Goal: Task Accomplishment & Management: Manage account settings

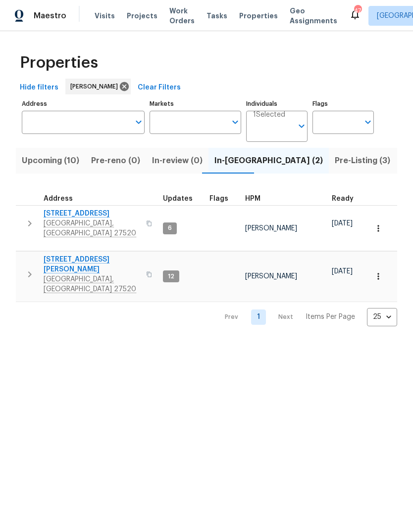
click at [111, 125] on input "Address" at bounding box center [76, 122] width 108 height 23
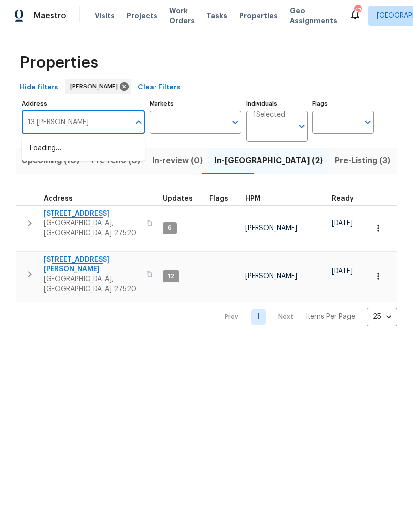
type input "13 Herndon"
click at [112, 158] on li "13 Herndon Ct Clayton NC 27520" at bounding box center [83, 153] width 123 height 27
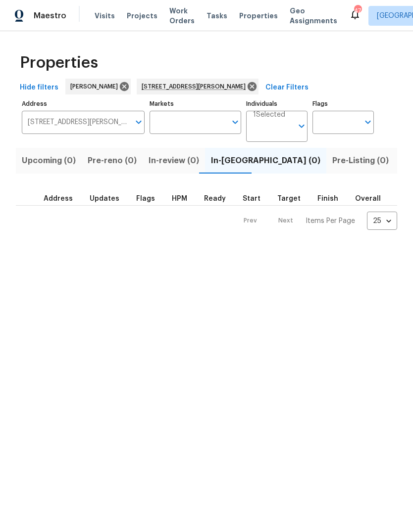
click at [400, 163] on span "Listed (1)" at bounding box center [418, 161] width 36 height 14
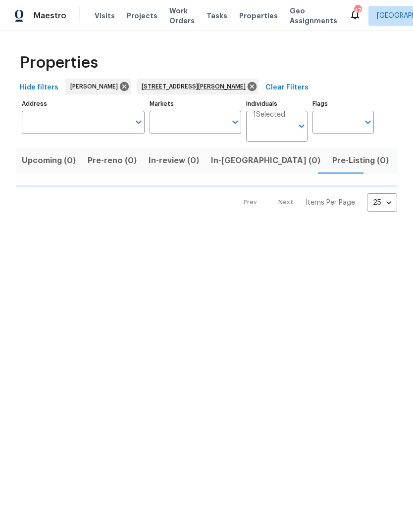
type input "13 Herndon Ct Clayton NC 27520"
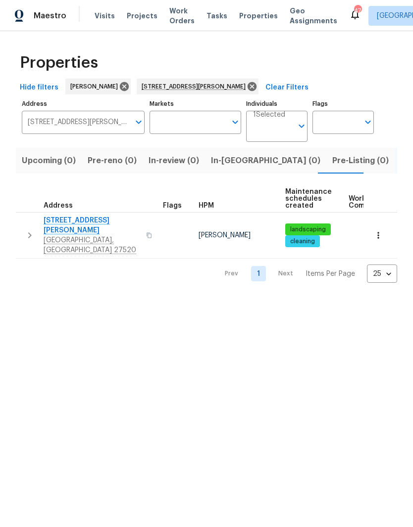
click at [69, 235] on span "Clayton, NC 27520" at bounding box center [92, 245] width 96 height 20
click at [247, 86] on icon at bounding box center [251, 86] width 9 height 9
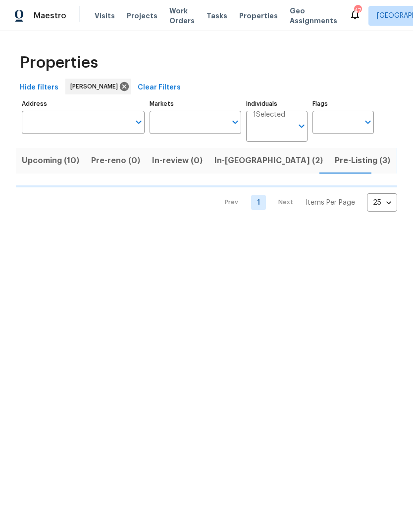
click at [106, 127] on input "Address" at bounding box center [76, 122] width 108 height 23
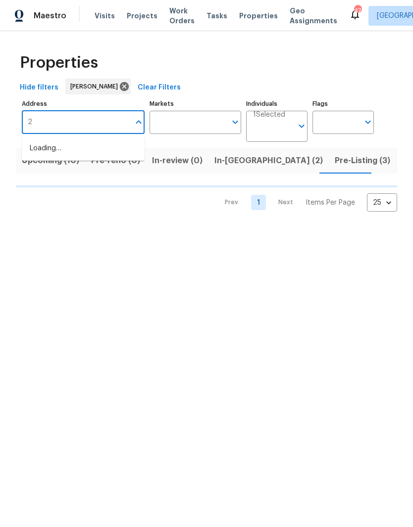
type input "20"
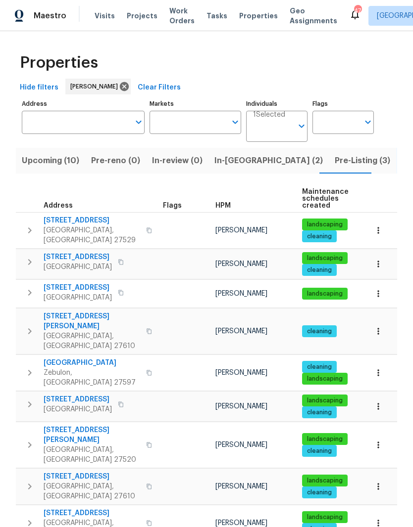
click at [90, 425] on span "13 Herndon Ct" at bounding box center [92, 435] width 96 height 20
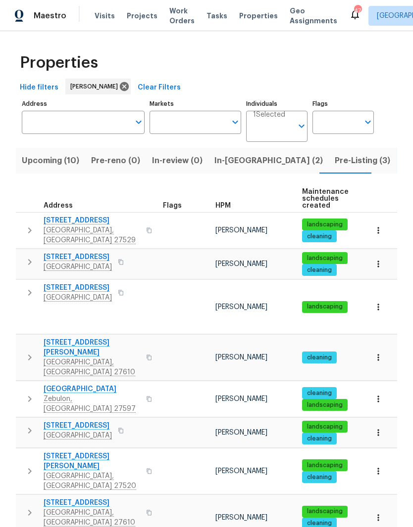
click at [107, 119] on input "Address" at bounding box center [76, 122] width 108 height 23
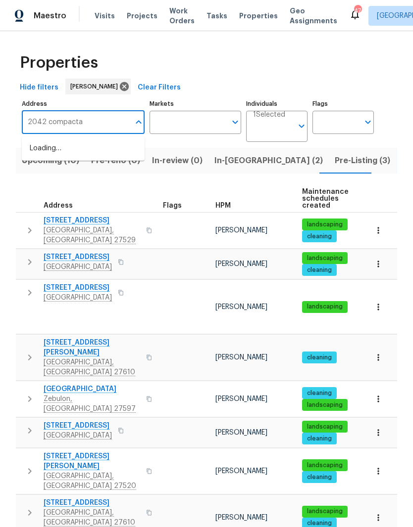
type input "2042 compacta"
click at [40, 160] on li "2042 Compacta Dr Wendell NC 27591" at bounding box center [83, 153] width 123 height 27
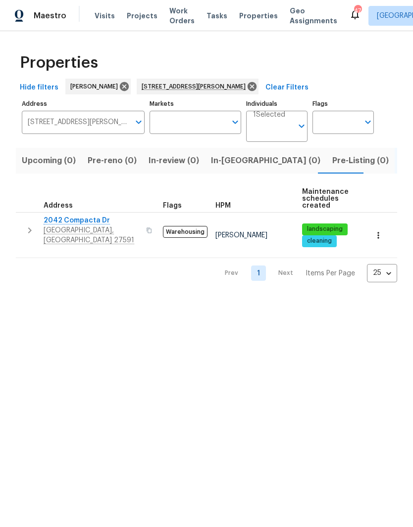
click at [52, 222] on span "2042 Compacta Dr" at bounding box center [92, 221] width 96 height 10
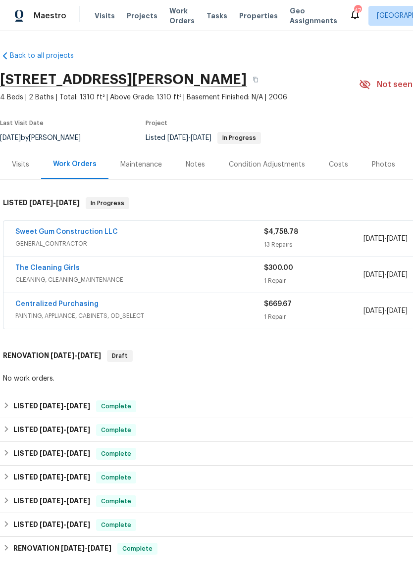
click at [100, 229] on link "Sweet Gum Construction LLC" at bounding box center [66, 232] width 102 height 7
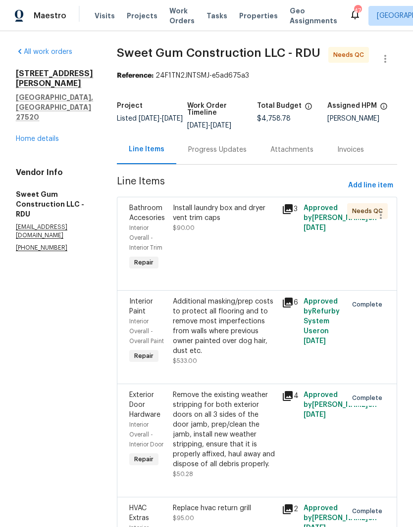
click at [40, 136] on link "Home details" at bounding box center [37, 139] width 43 height 7
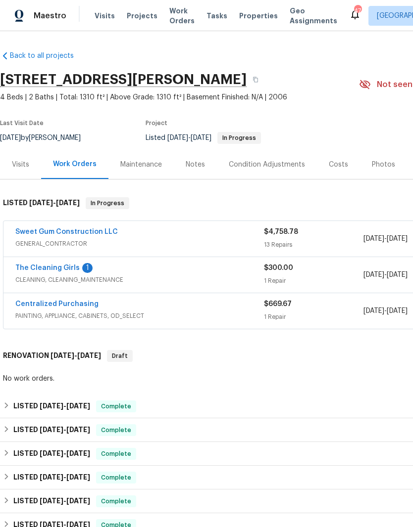
click at [102, 234] on link "Sweet Gum Construction LLC" at bounding box center [66, 232] width 102 height 7
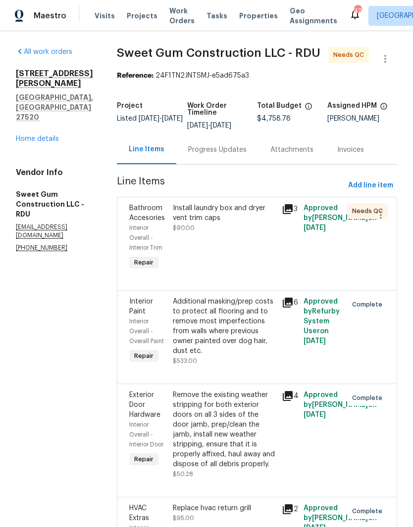
click at [53, 136] on link "Home details" at bounding box center [37, 139] width 43 height 7
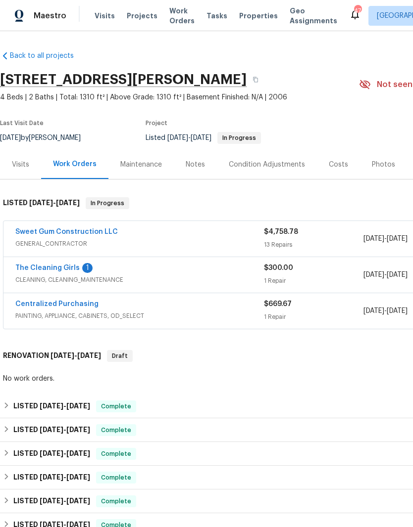
click at [52, 269] on link "The Cleaning Girls" at bounding box center [47, 268] width 64 height 7
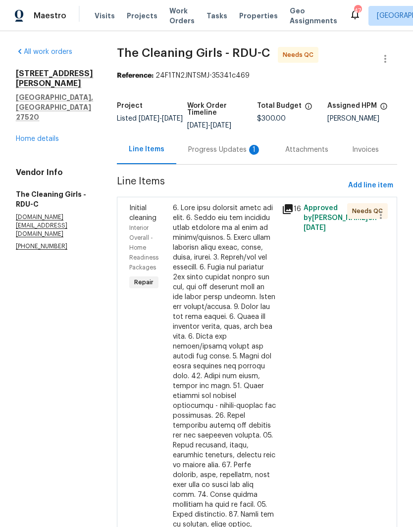
click at [251, 369] on div at bounding box center [224, 440] width 103 height 475
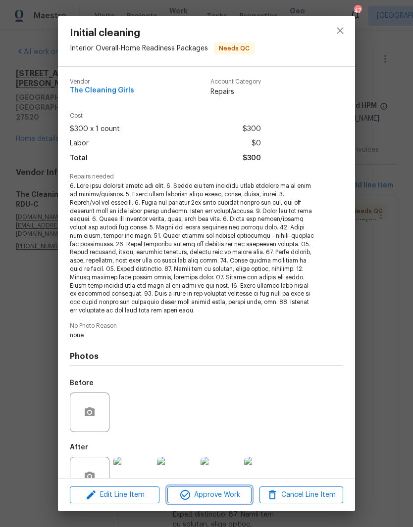
click at [237, 499] on span "Approve Work" at bounding box center [209, 495] width 78 height 12
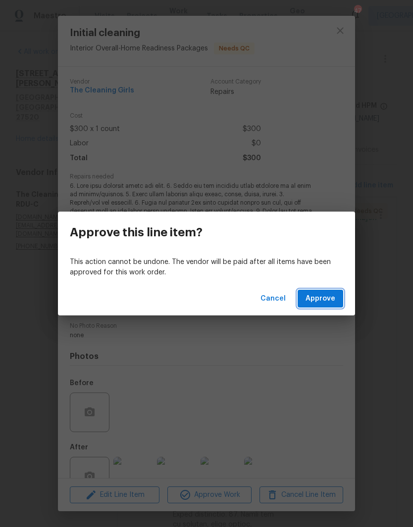
click at [341, 301] on button "Approve" at bounding box center [320, 299] width 46 height 18
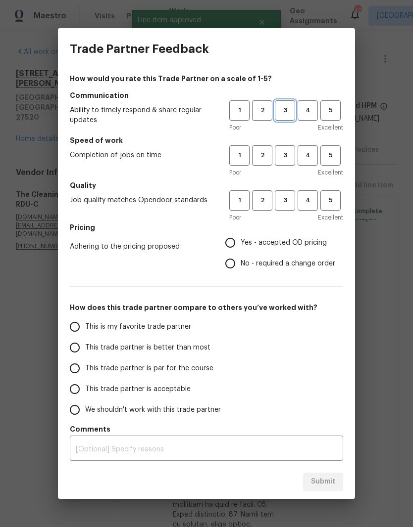
click at [287, 114] on span "3" at bounding box center [285, 110] width 18 height 11
click at [281, 152] on span "3" at bounding box center [285, 155] width 18 height 11
click at [289, 198] on span "3" at bounding box center [285, 200] width 18 height 11
click at [309, 246] on span "Yes - accepted OD pricing" at bounding box center [283, 243] width 86 height 10
click at [240, 246] on input "Yes - accepted OD pricing" at bounding box center [230, 243] width 21 height 21
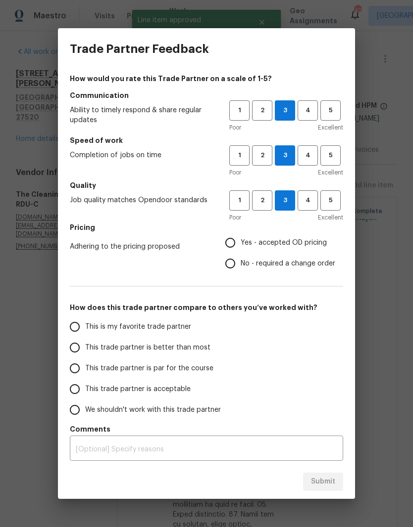
radio input "true"
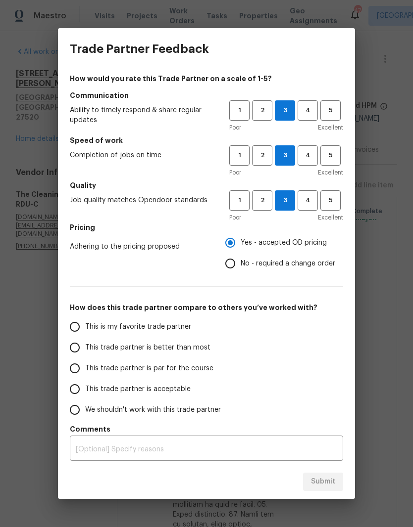
click at [206, 349] on label "This trade partner is better than most" at bounding box center [142, 347] width 156 height 21
click at [85, 349] on input "This trade partner is better than most" at bounding box center [74, 347] width 21 height 21
click at [328, 488] on span "Submit" at bounding box center [323, 482] width 24 height 12
radio input "true"
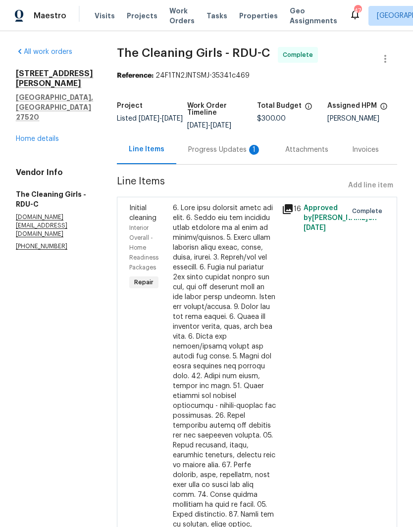
click at [51, 136] on link "Home details" at bounding box center [37, 139] width 43 height 7
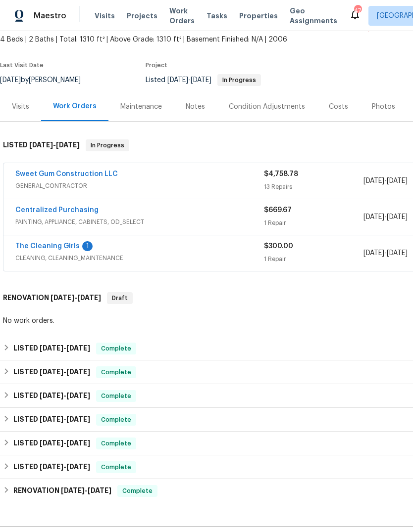
scroll to position [58, 0]
click at [37, 247] on link "The Cleaning Girls" at bounding box center [47, 246] width 64 height 7
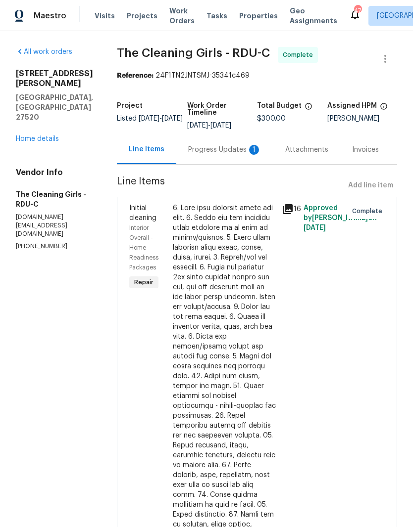
click at [234, 153] on div "Progress Updates 1" at bounding box center [224, 150] width 73 height 10
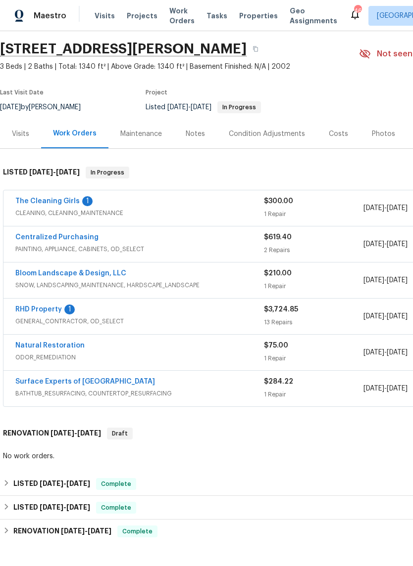
scroll to position [31, 0]
click at [24, 306] on link "RHD Property" at bounding box center [38, 309] width 47 height 7
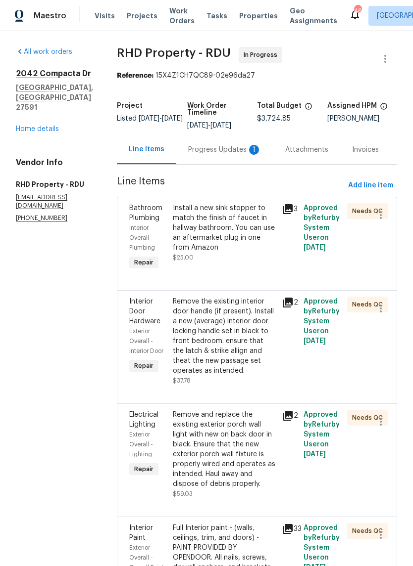
click at [219, 155] on div "Progress Updates 1" at bounding box center [224, 150] width 73 height 10
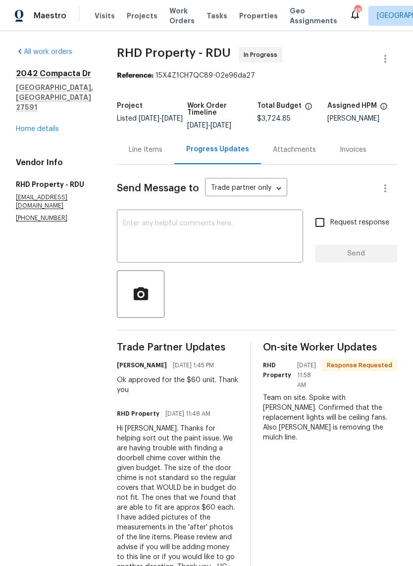
click at [31, 126] on link "Home details" at bounding box center [37, 129] width 43 height 7
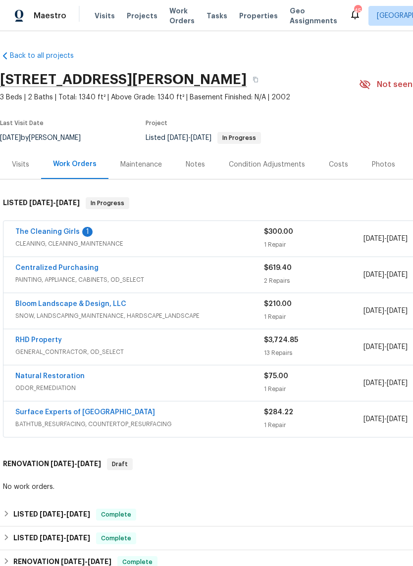
click at [31, 235] on link "The Cleaning Girls" at bounding box center [47, 232] width 64 height 7
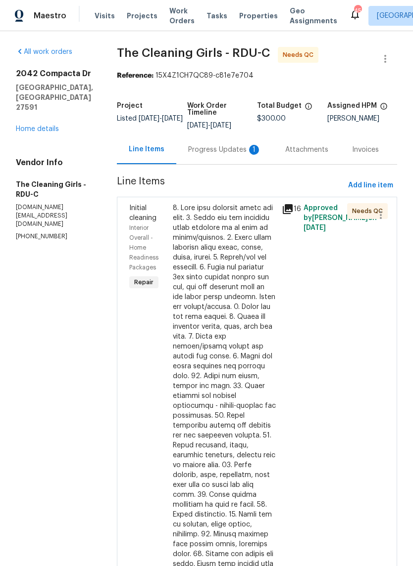
click at [247, 155] on div "Progress Updates 1" at bounding box center [224, 150] width 73 height 10
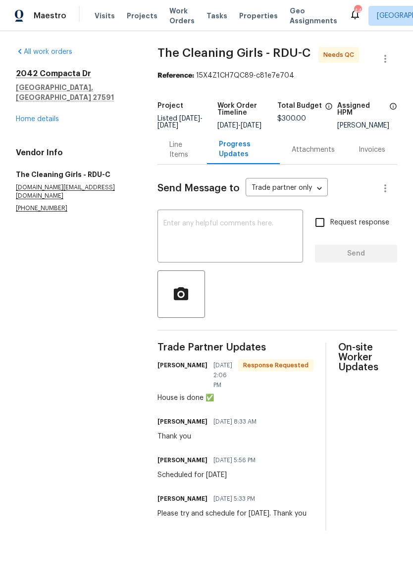
click at [25, 116] on link "Home details" at bounding box center [37, 119] width 43 height 7
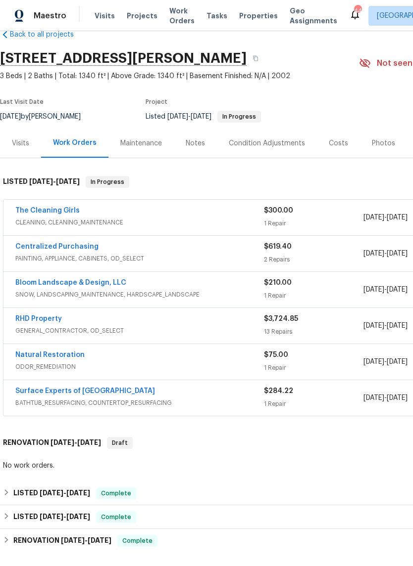
scroll to position [21, 0]
click at [32, 284] on link "Bloom Landscape & Design, LLC" at bounding box center [70, 282] width 111 height 7
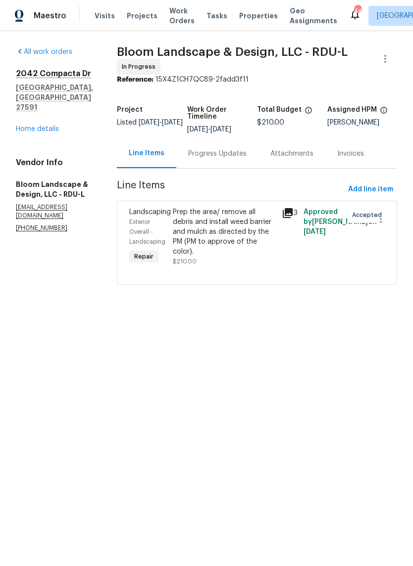
click at [244, 153] on div "Progress Updates" at bounding box center [217, 154] width 58 height 10
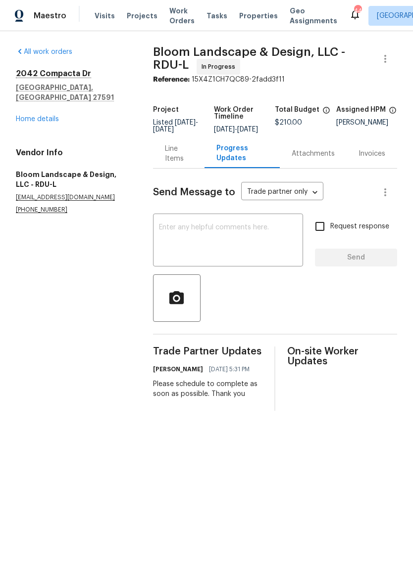
click at [29, 116] on link "Home details" at bounding box center [37, 119] width 43 height 7
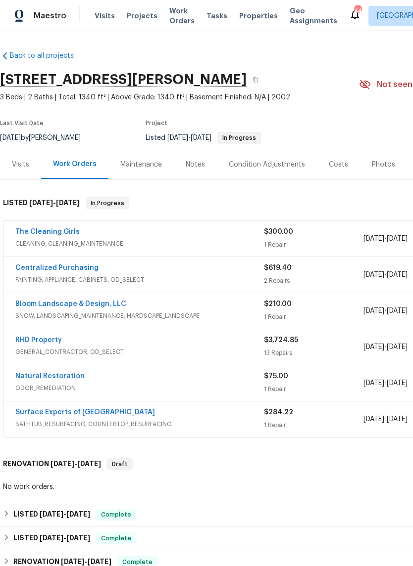
click at [33, 341] on link "RHD Property" at bounding box center [38, 340] width 47 height 7
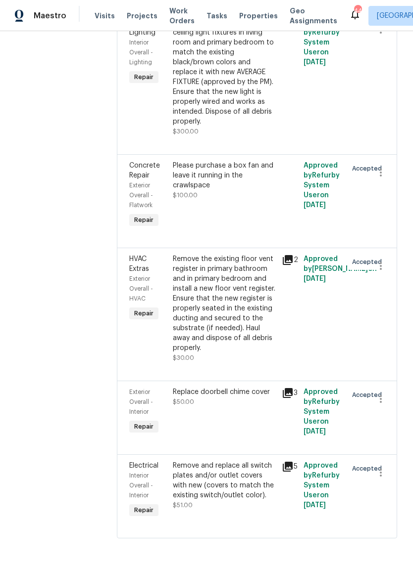
scroll to position [1372, 0]
